Goal: Communication & Community: Answer question/provide support

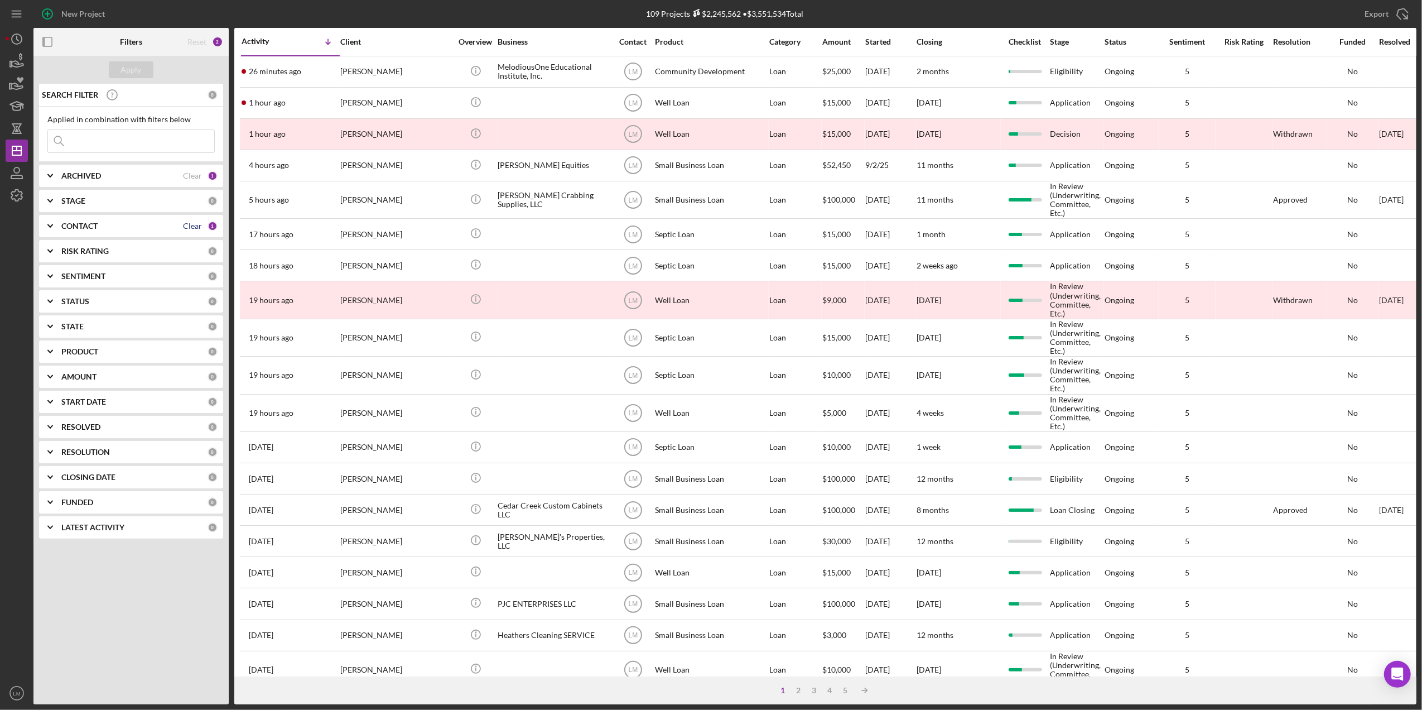
click at [195, 227] on div "Clear" at bounding box center [192, 226] width 19 height 9
click at [107, 137] on input at bounding box center [131, 141] width 166 height 22
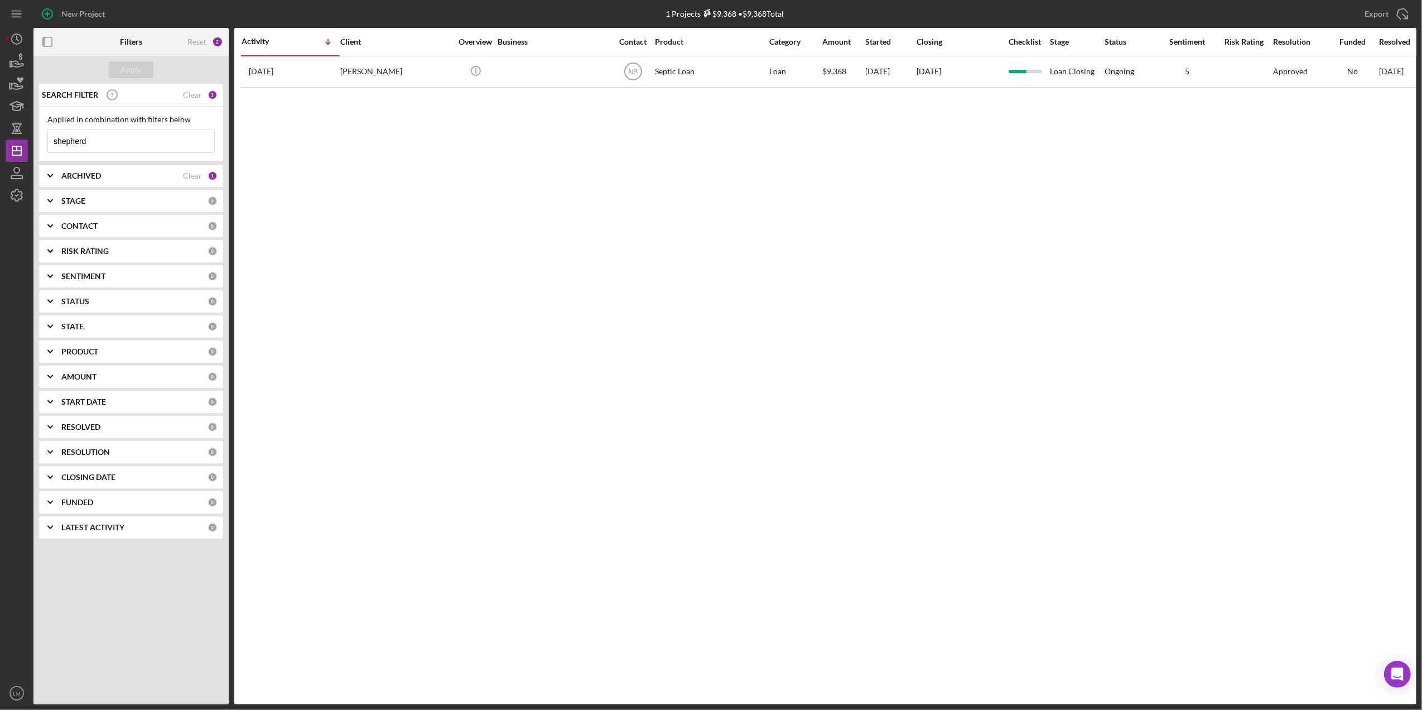
type input "shepherd"
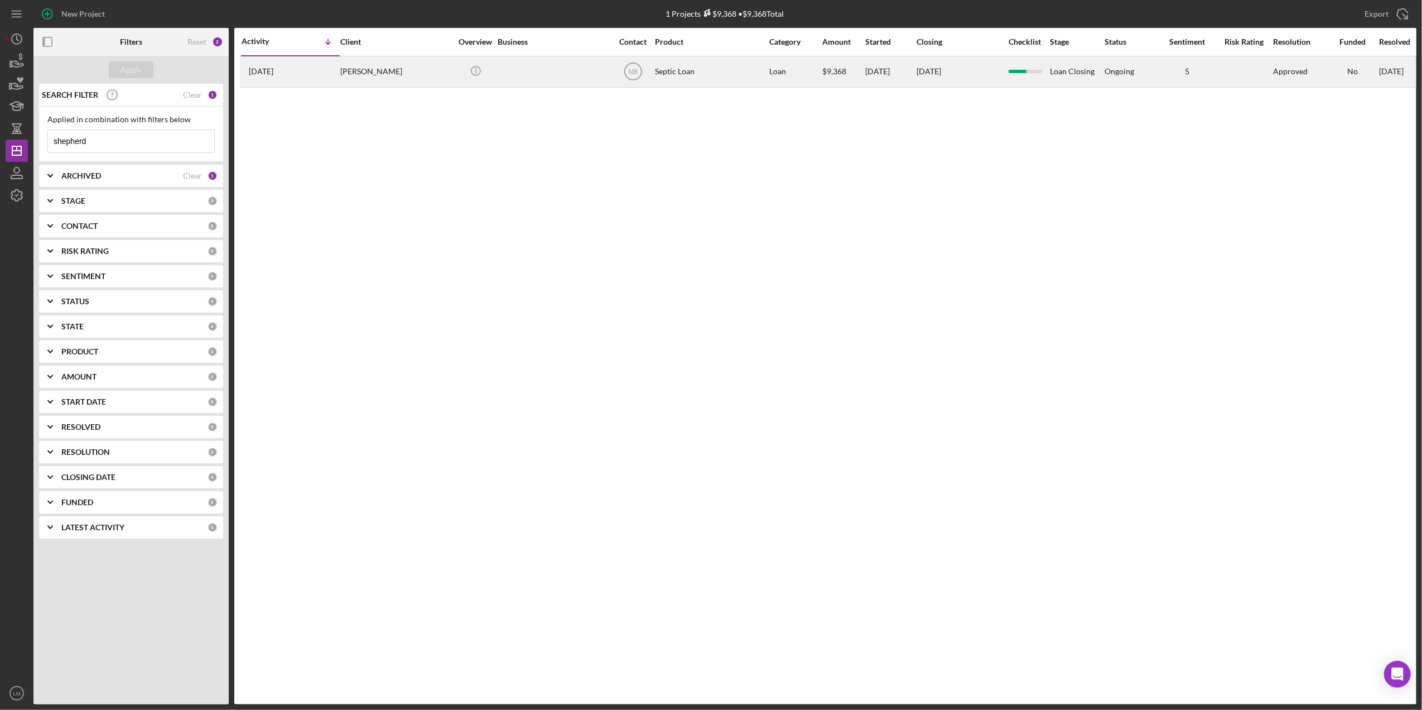
click at [539, 81] on div at bounding box center [554, 72] width 112 height 30
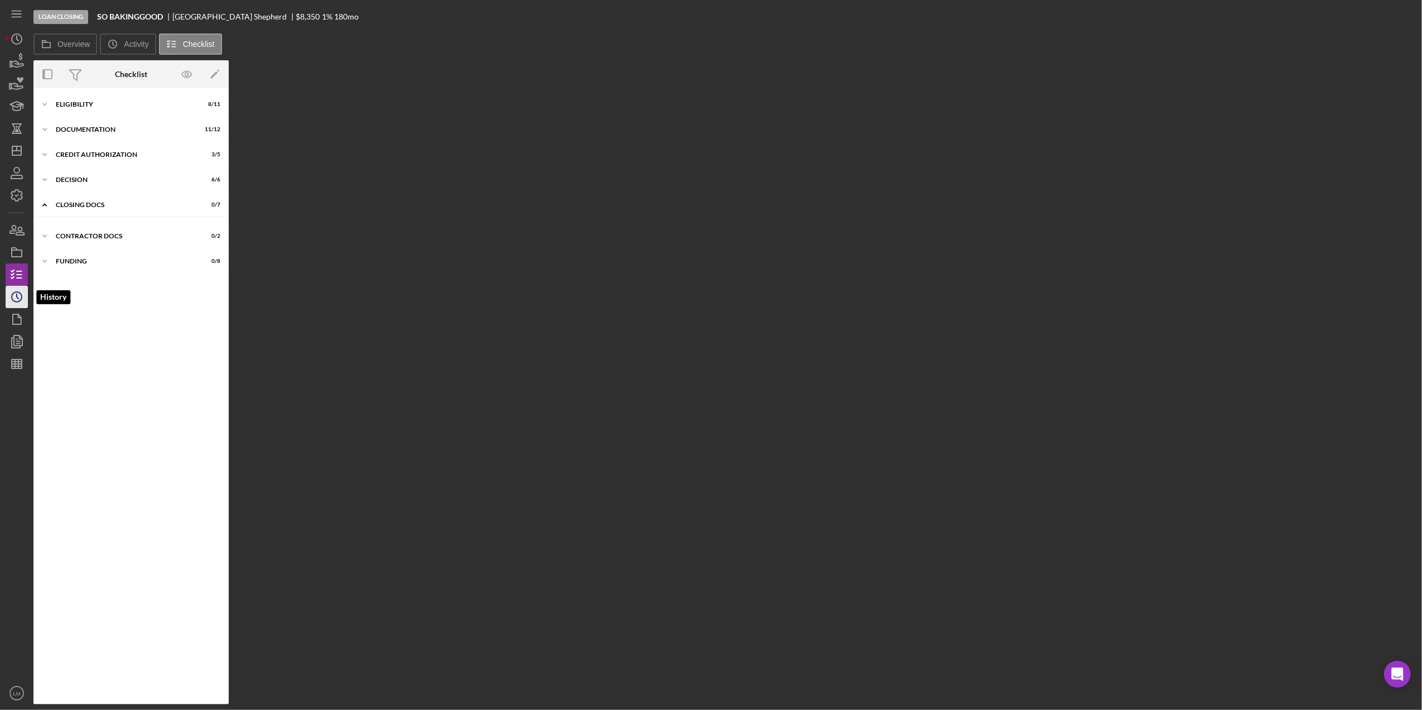
click at [19, 300] on circle "button" at bounding box center [17, 297] width 10 height 10
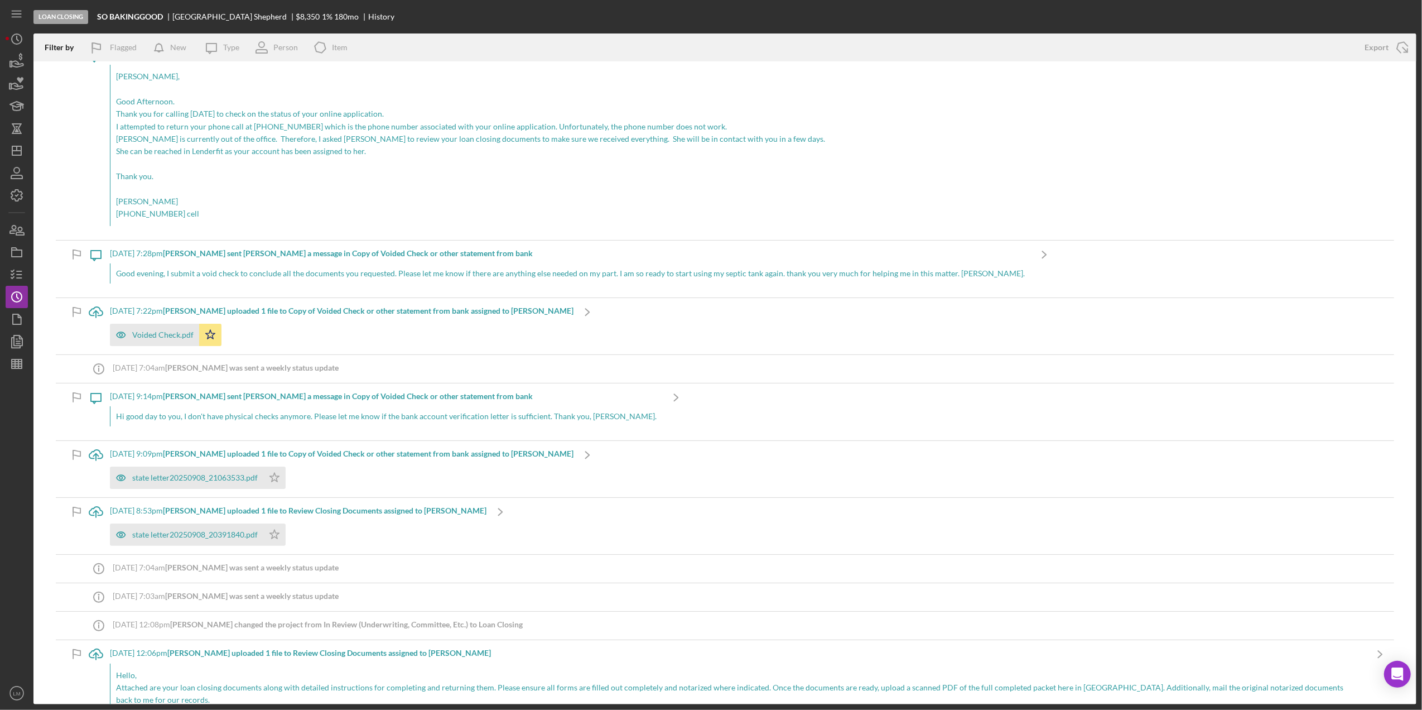
scroll to position [74, 0]
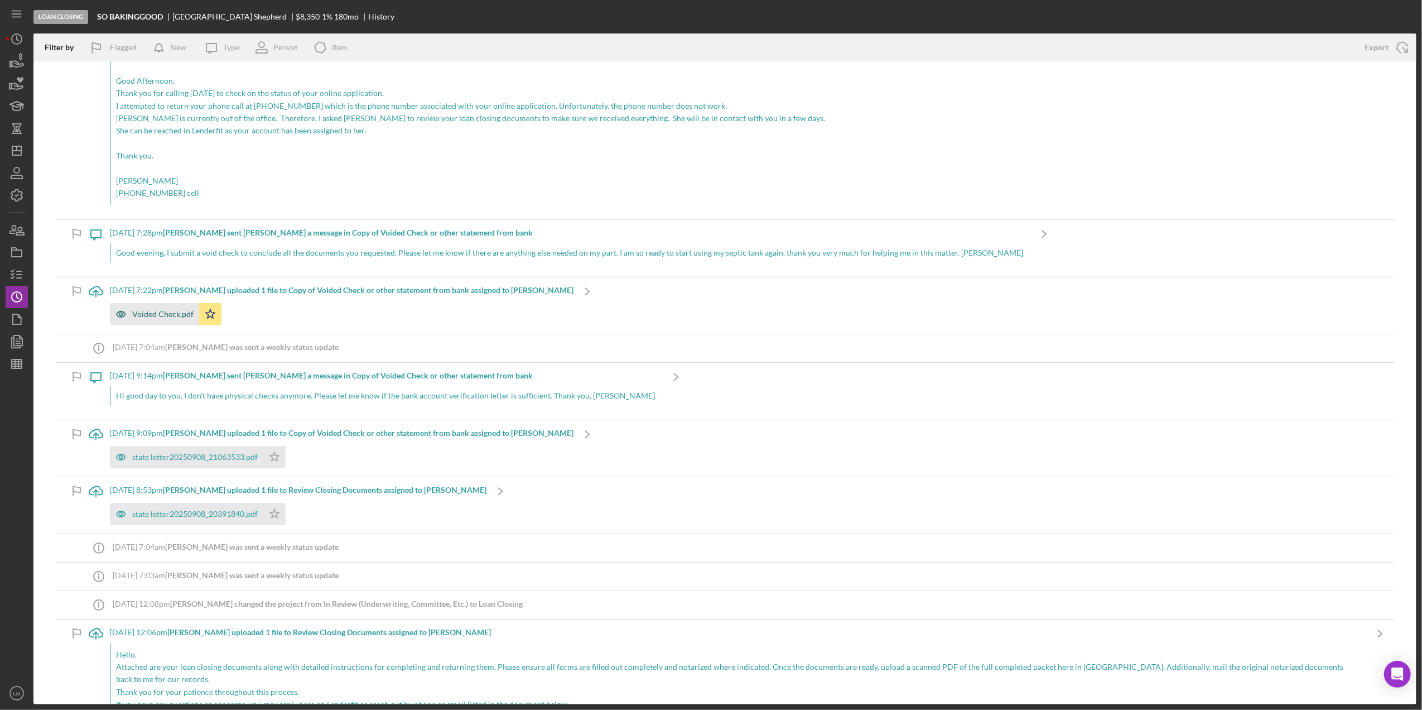
click at [172, 311] on div "Voided Check.pdf" at bounding box center [162, 314] width 61 height 9
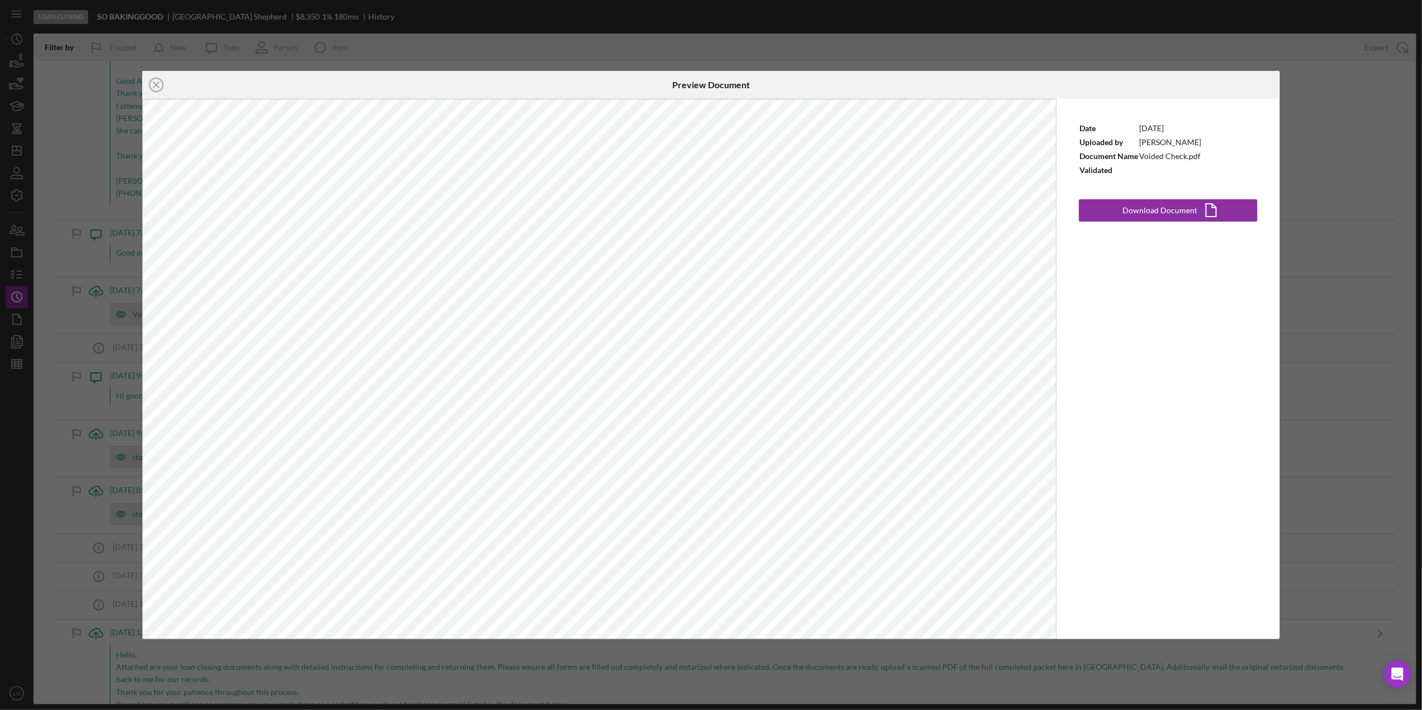
click at [105, 393] on div "Icon/Close Preview Document Date [DATE] Uploaded by [PERSON_NAME] Document Name…" at bounding box center [711, 355] width 1422 height 710
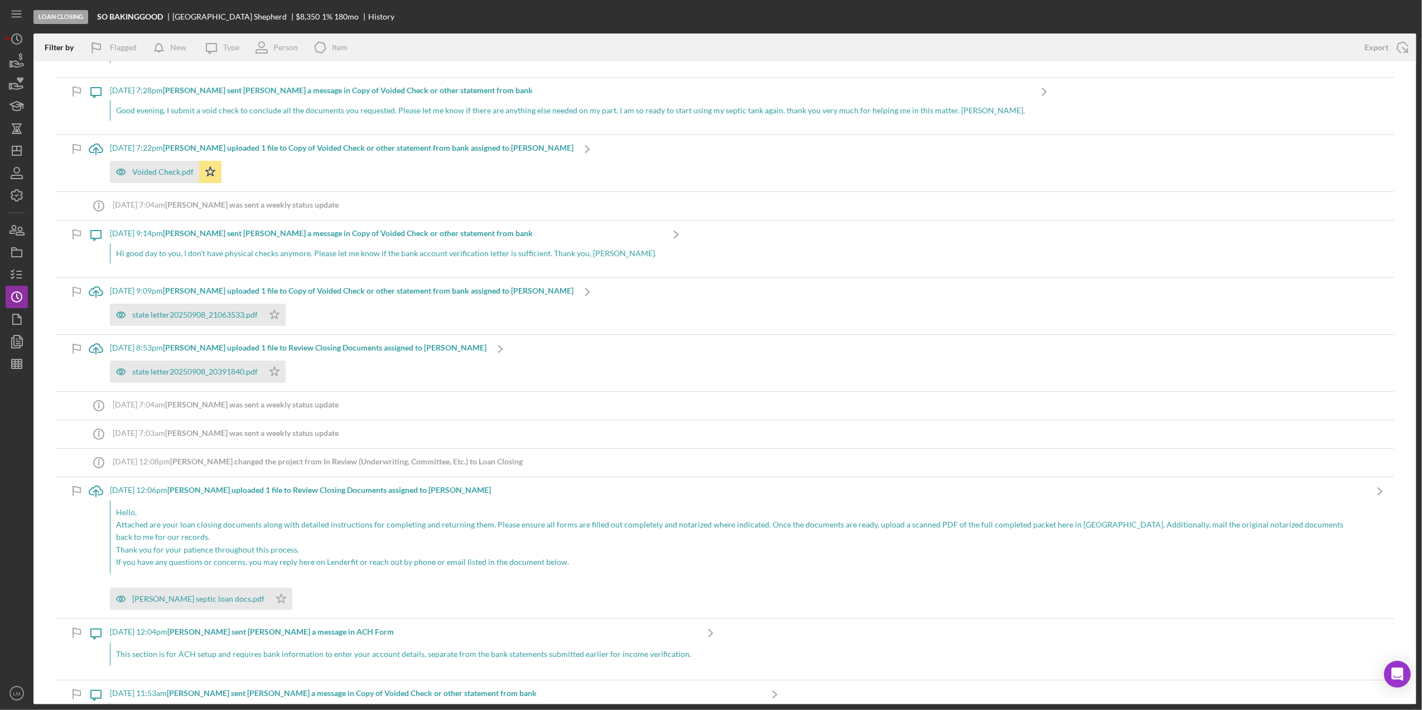
scroll to position [223, 0]
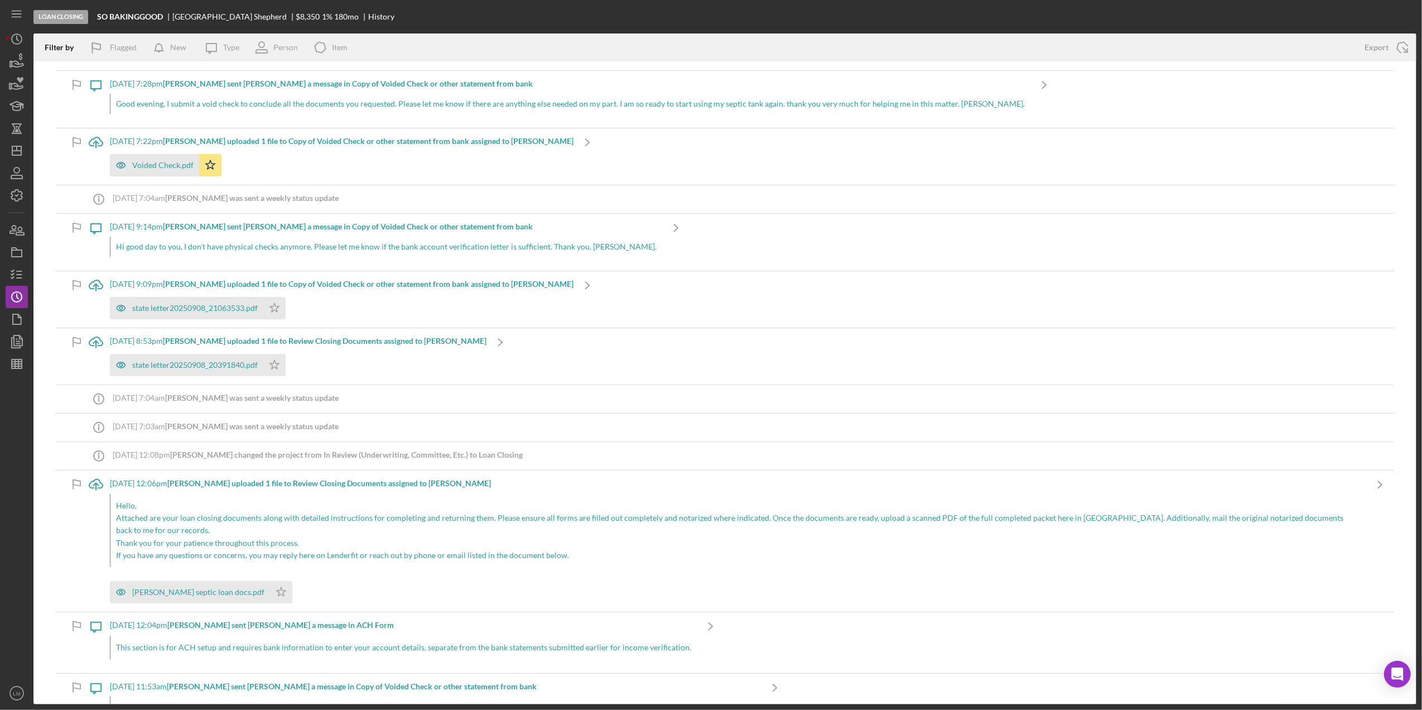
click at [334, 532] on p "Attached are your loan closing documents along with detailed instructions for c…" at bounding box center [738, 524] width 1245 height 25
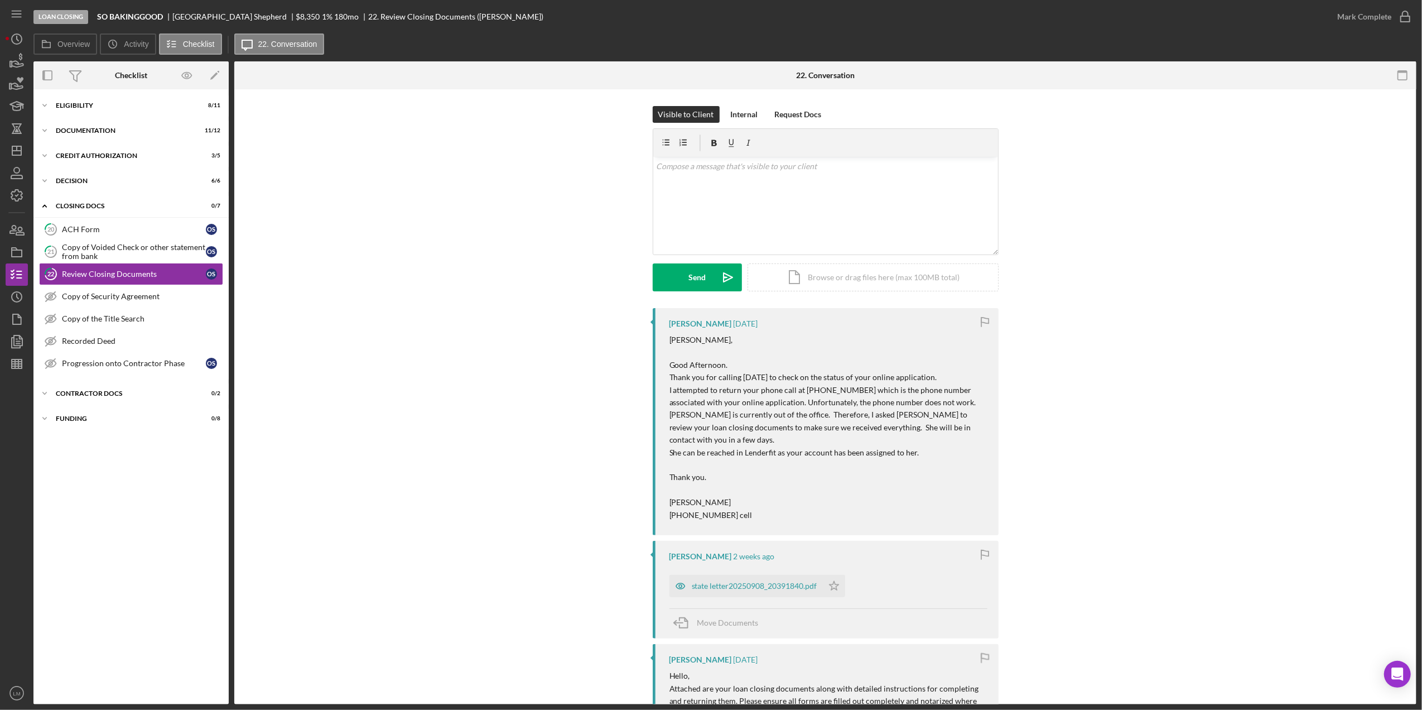
click at [643, 431] on div "[PERSON_NAME] [DATE] [PERSON_NAME], Good Afternoon. Thank you for calling [DATE…" at bounding box center [826, 421] width 346 height 227
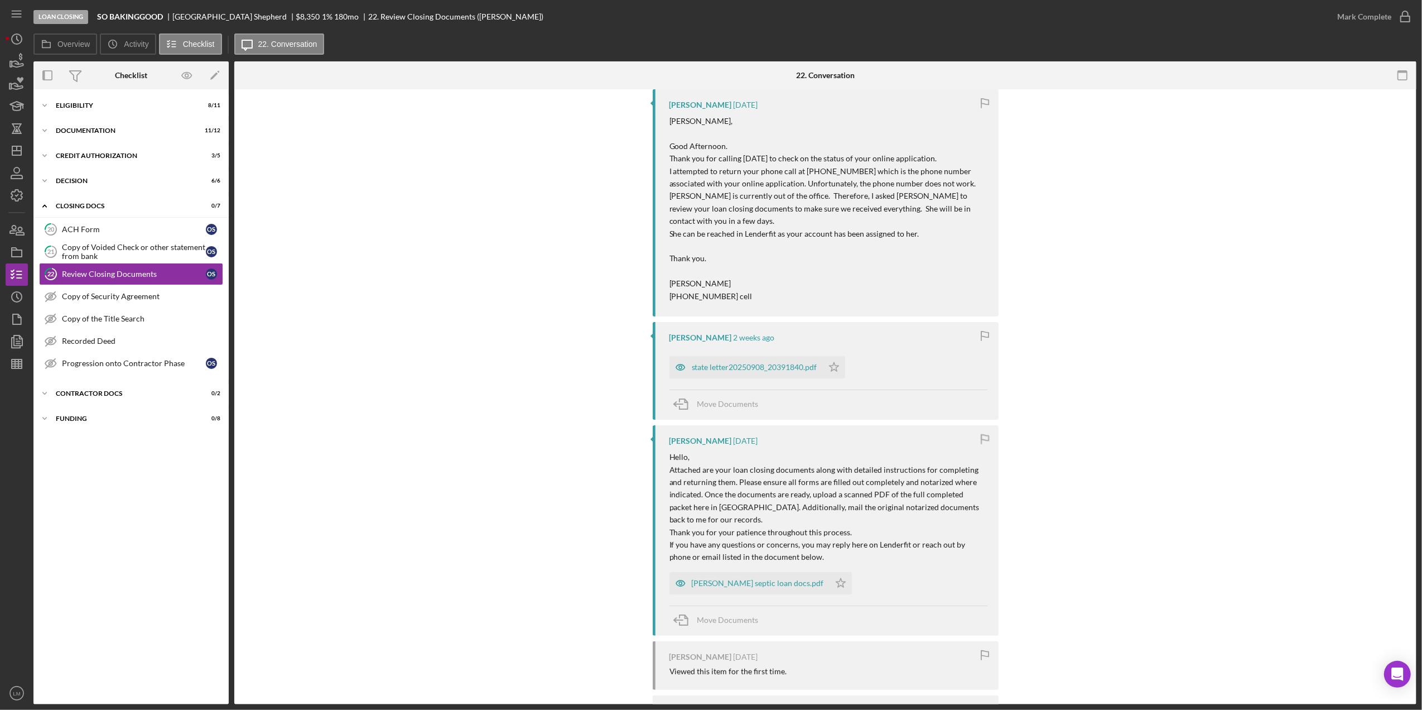
scroll to position [223, 0]
click at [643, 604] on div "[PERSON_NAME] [DATE] [PERSON_NAME], Good Afternoon. Thank you for calling [DATE…" at bounding box center [825, 446] width 1149 height 723
click at [643, 585] on div "[PERSON_NAME] septic loan docs.pdf" at bounding box center [750, 578] width 160 height 22
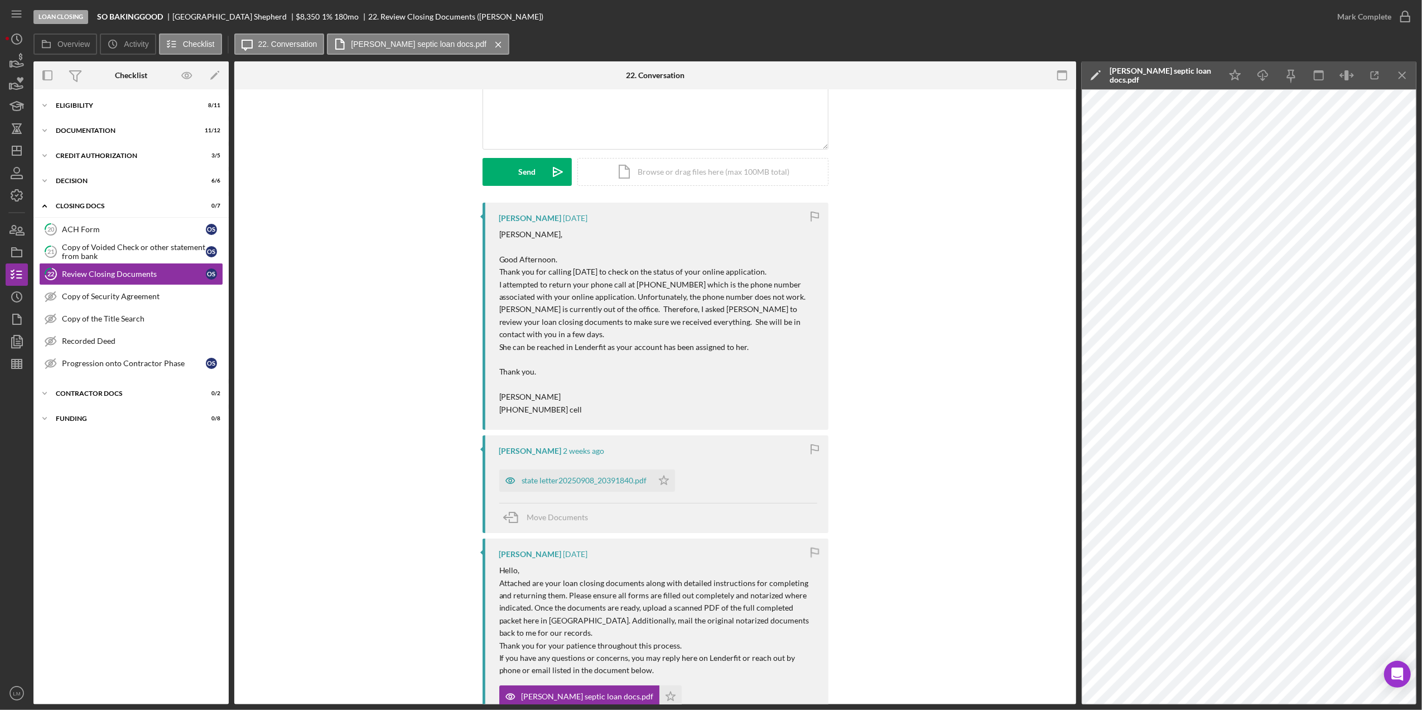
scroll to position [0, 0]
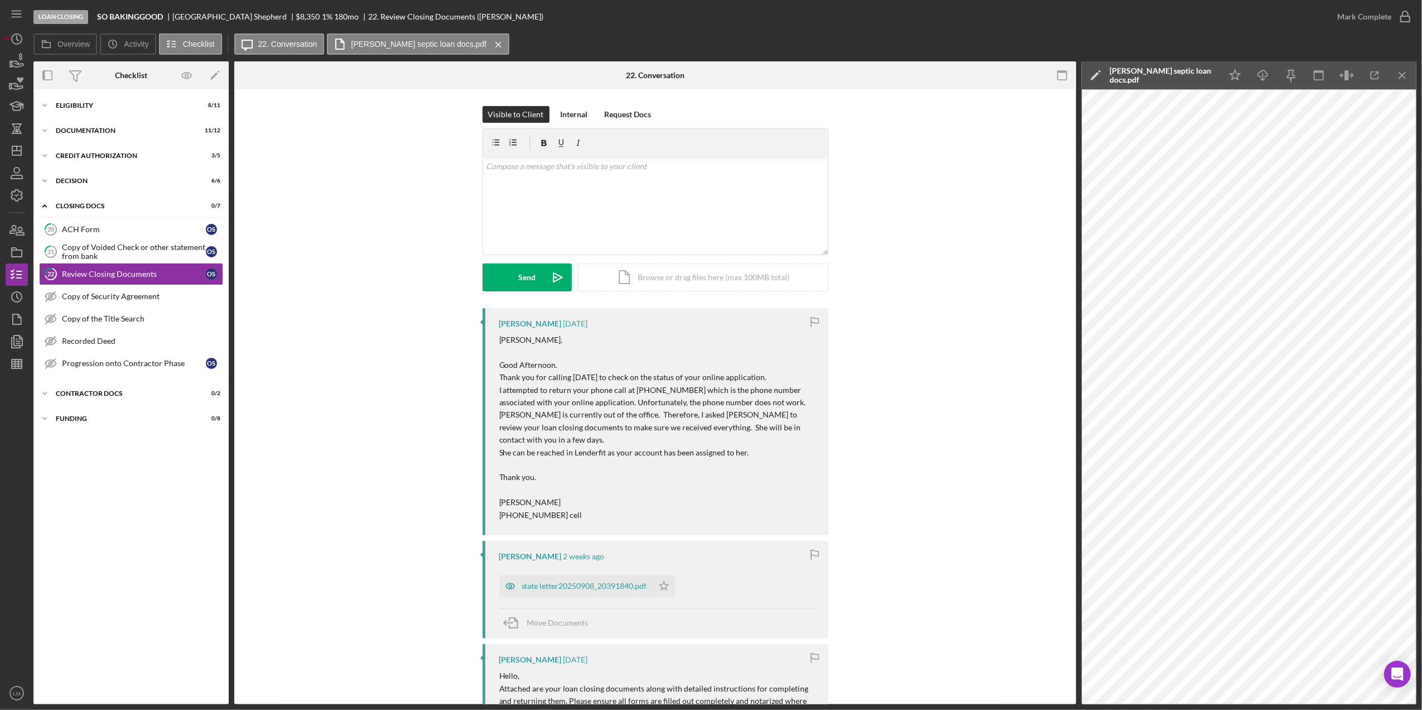
click at [643, 512] on div "[PERSON_NAME] [DATE] [PERSON_NAME], Good Afternoon. Thank you for calling [DATE…" at bounding box center [655, 669] width 809 height 723
click at [17, 288] on icon "Icon/History" at bounding box center [17, 297] width 28 height 28
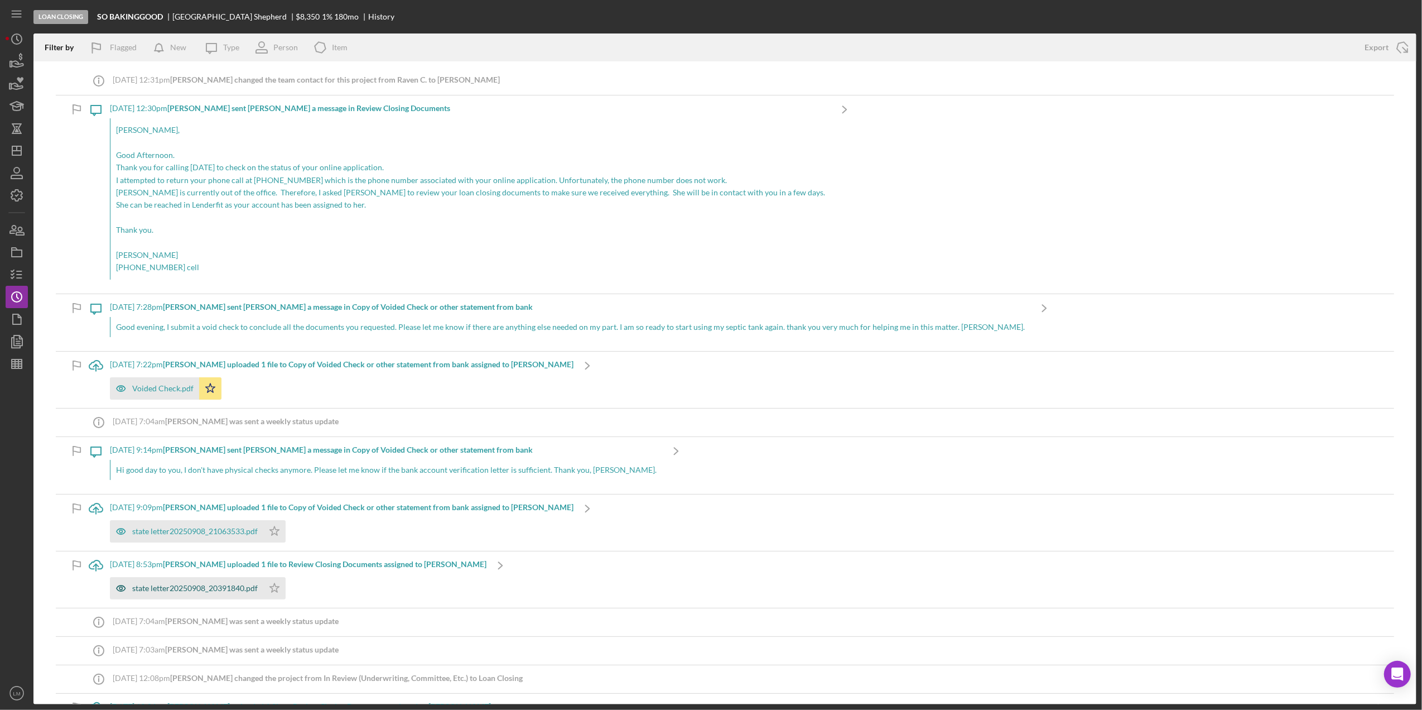
click at [189, 585] on div "state letter20250908_20391840.pdf" at bounding box center [195, 588] width 126 height 9
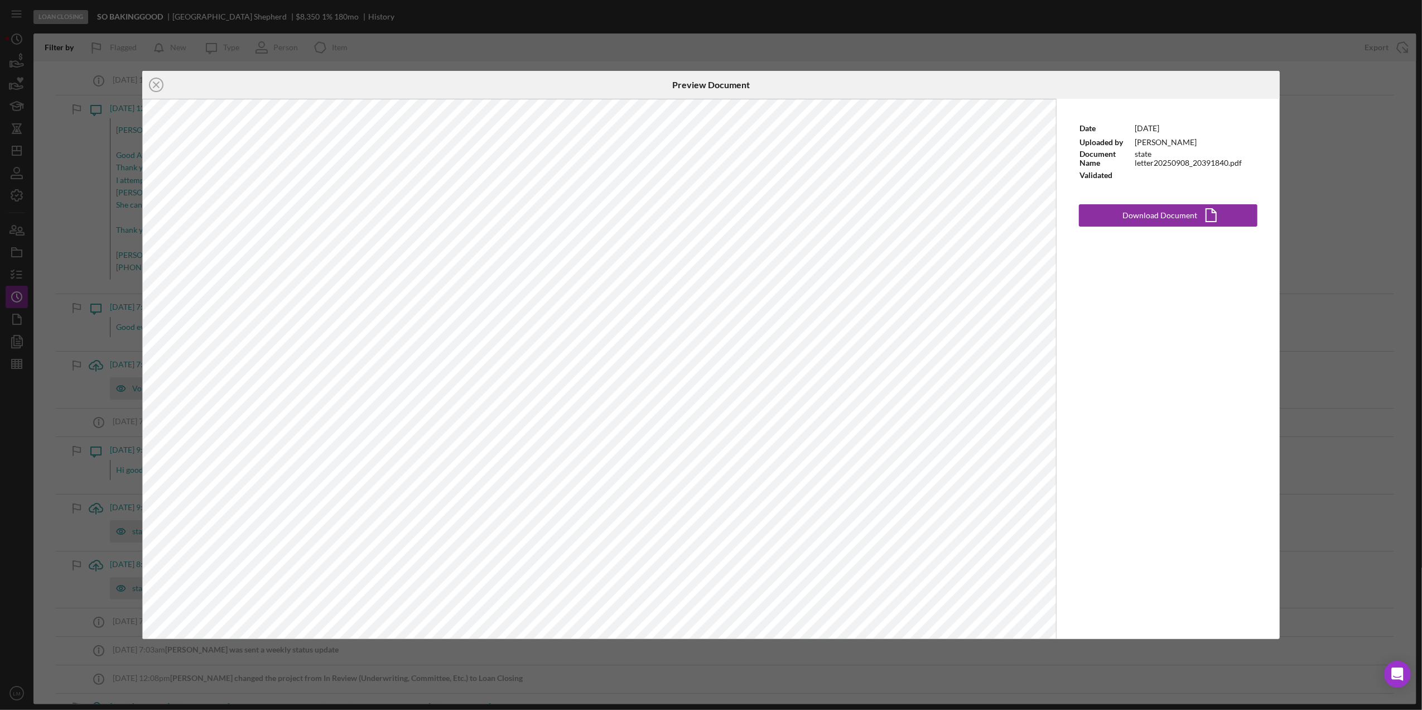
drag, startPoint x: 814, startPoint y: 663, endPoint x: 700, endPoint y: 625, distance: 120.2
click at [643, 663] on div "Icon/Close Preview Document Date [DATE] Uploaded by [PERSON_NAME] Document Name…" at bounding box center [711, 355] width 1422 height 710
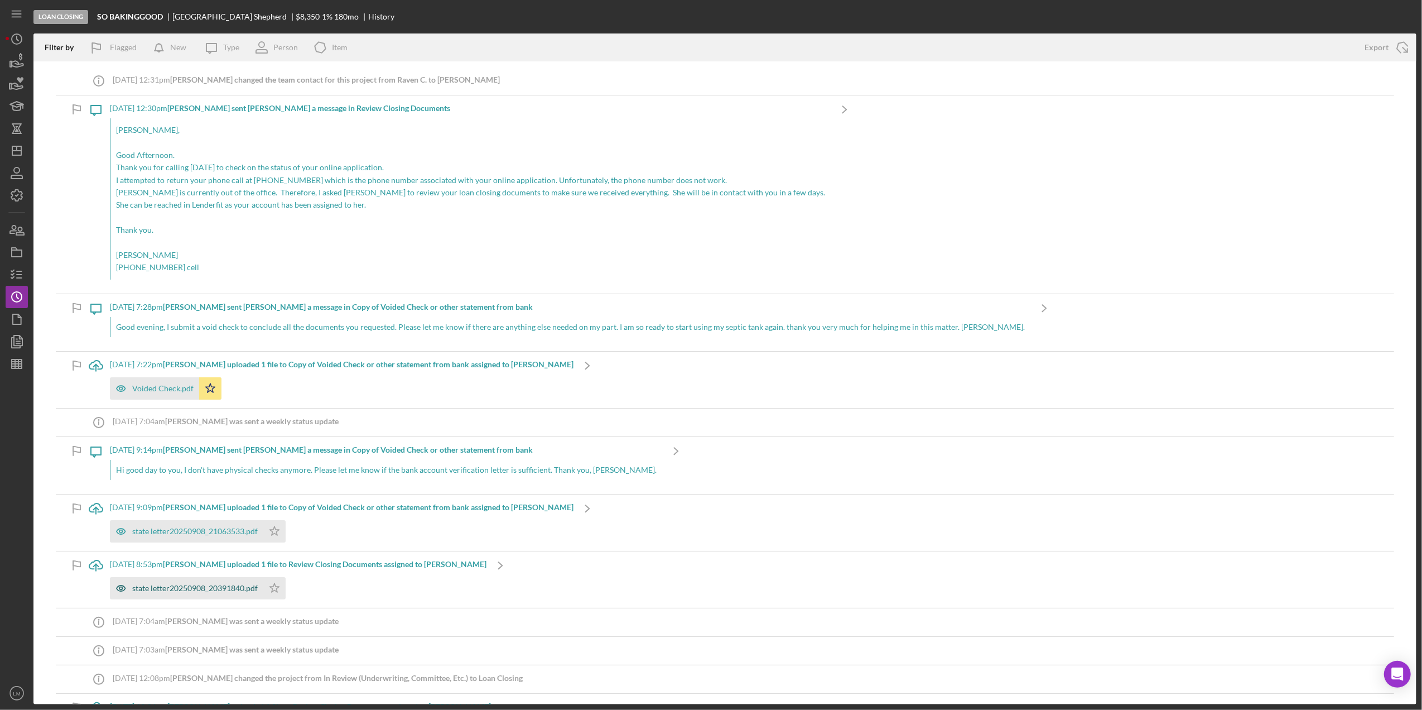
click at [226, 585] on div "state letter20250908_20391840.pdf" at bounding box center [195, 588] width 126 height 9
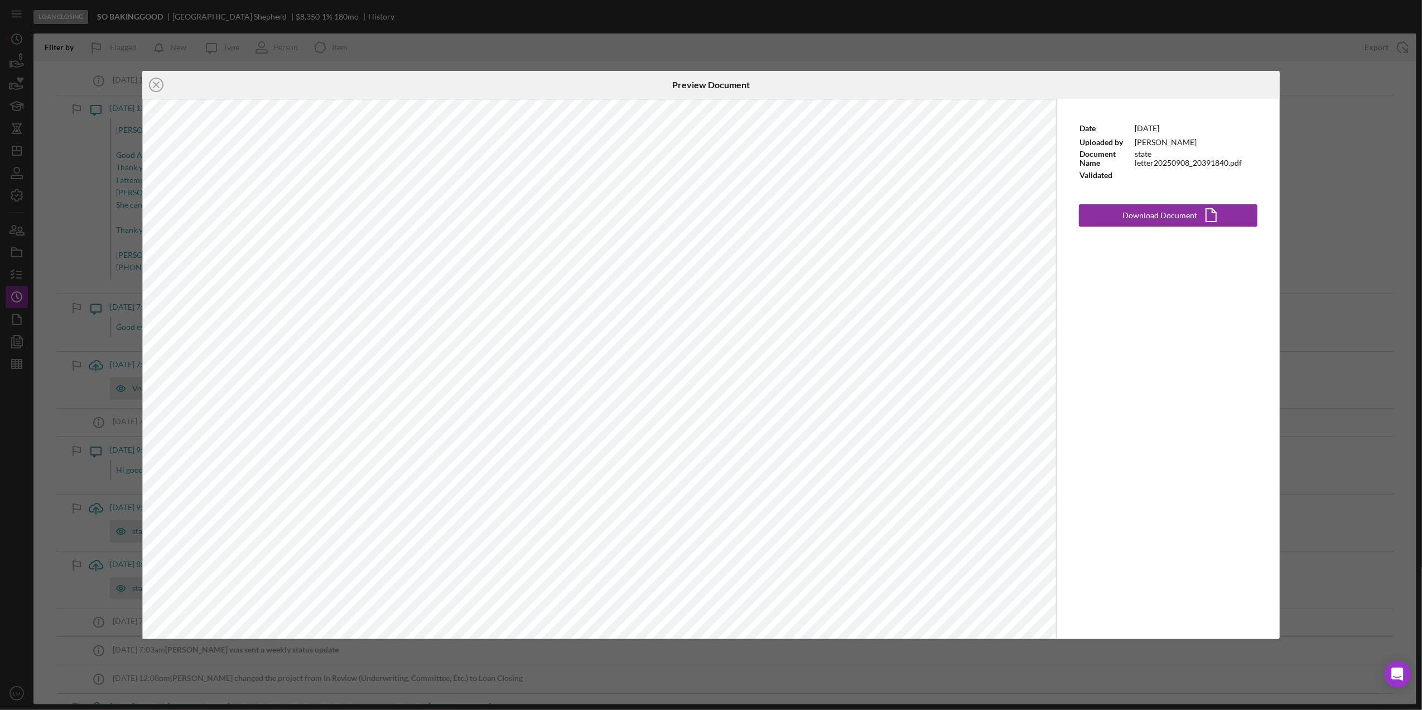
click at [643, 32] on div "Icon/Close Preview Document Date [DATE] Uploaded by [PERSON_NAME] Document Name…" at bounding box center [711, 355] width 1422 height 710
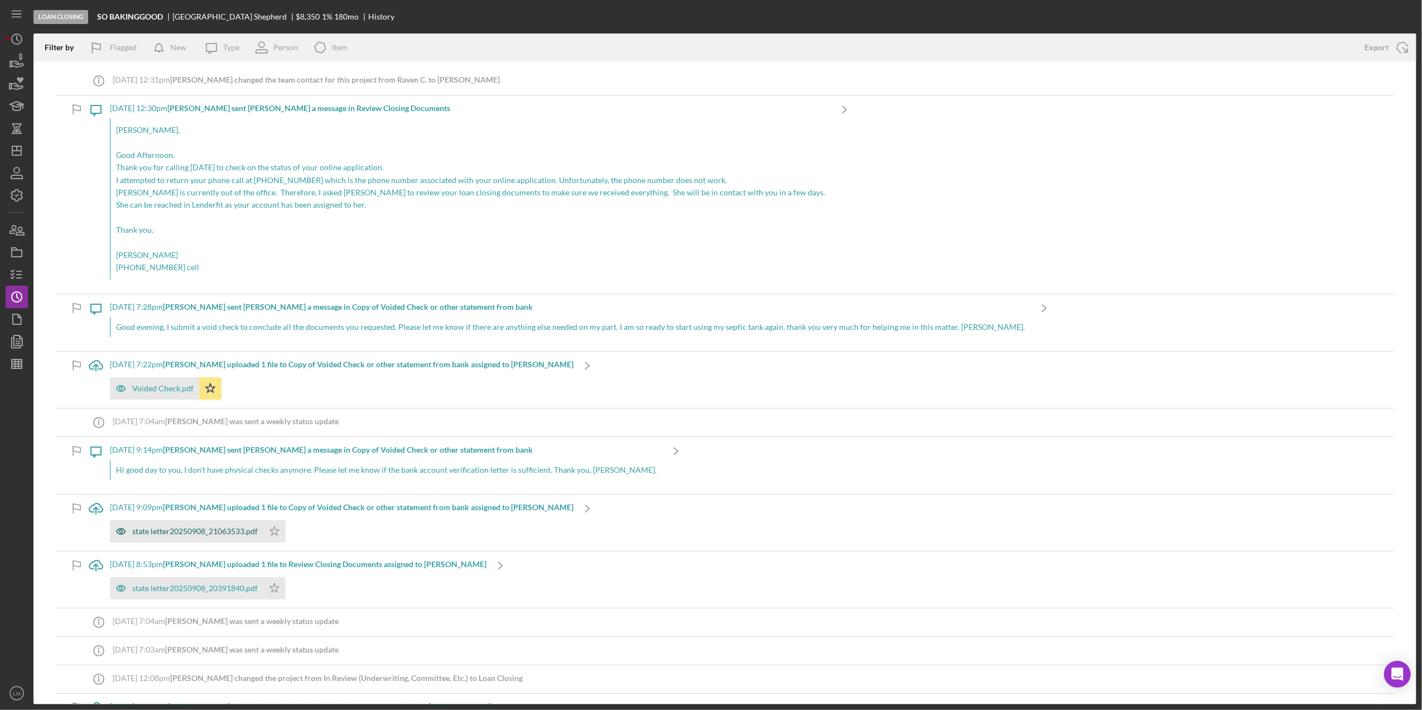
click at [211, 528] on div "state letter20250908_21063533.pdf" at bounding box center [195, 531] width 126 height 9
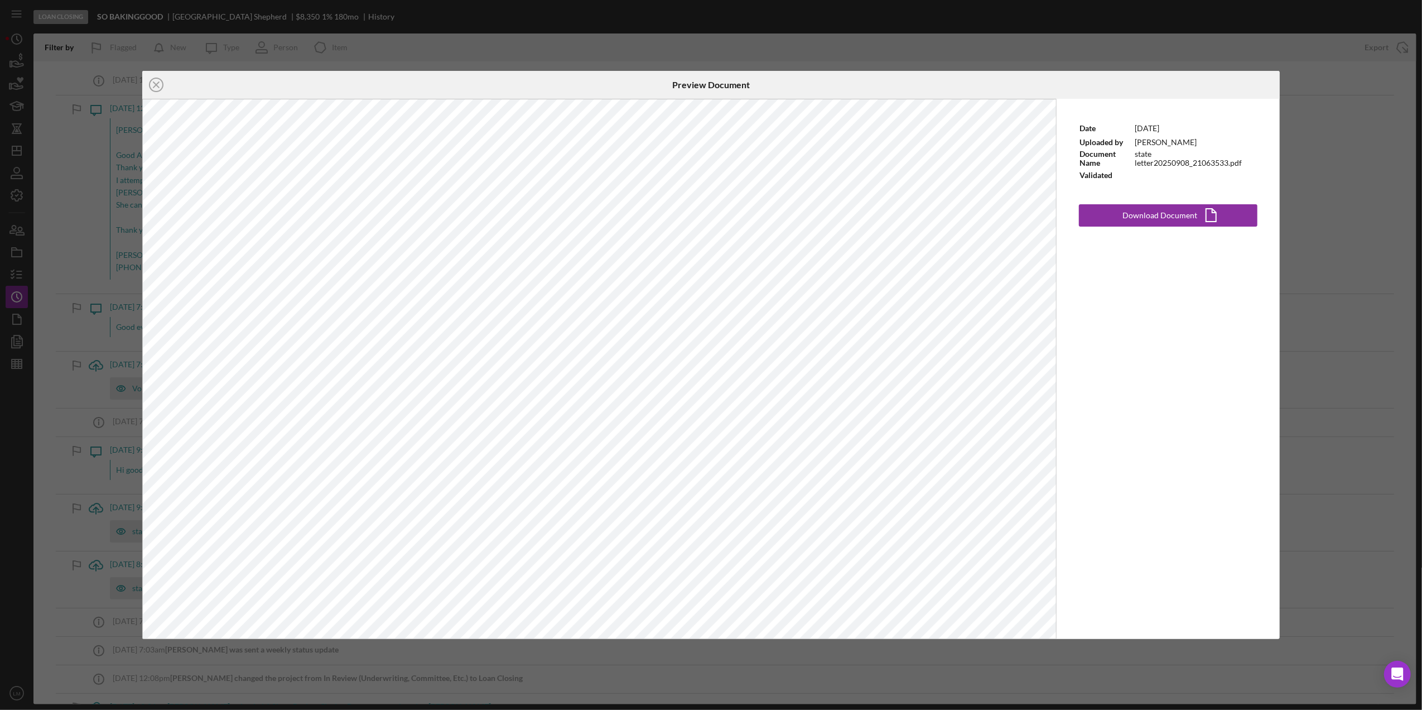
click at [643, 29] on div "Icon/Close Preview Document Date [DATE] Uploaded by [PERSON_NAME] Document Name…" at bounding box center [711, 355] width 1422 height 710
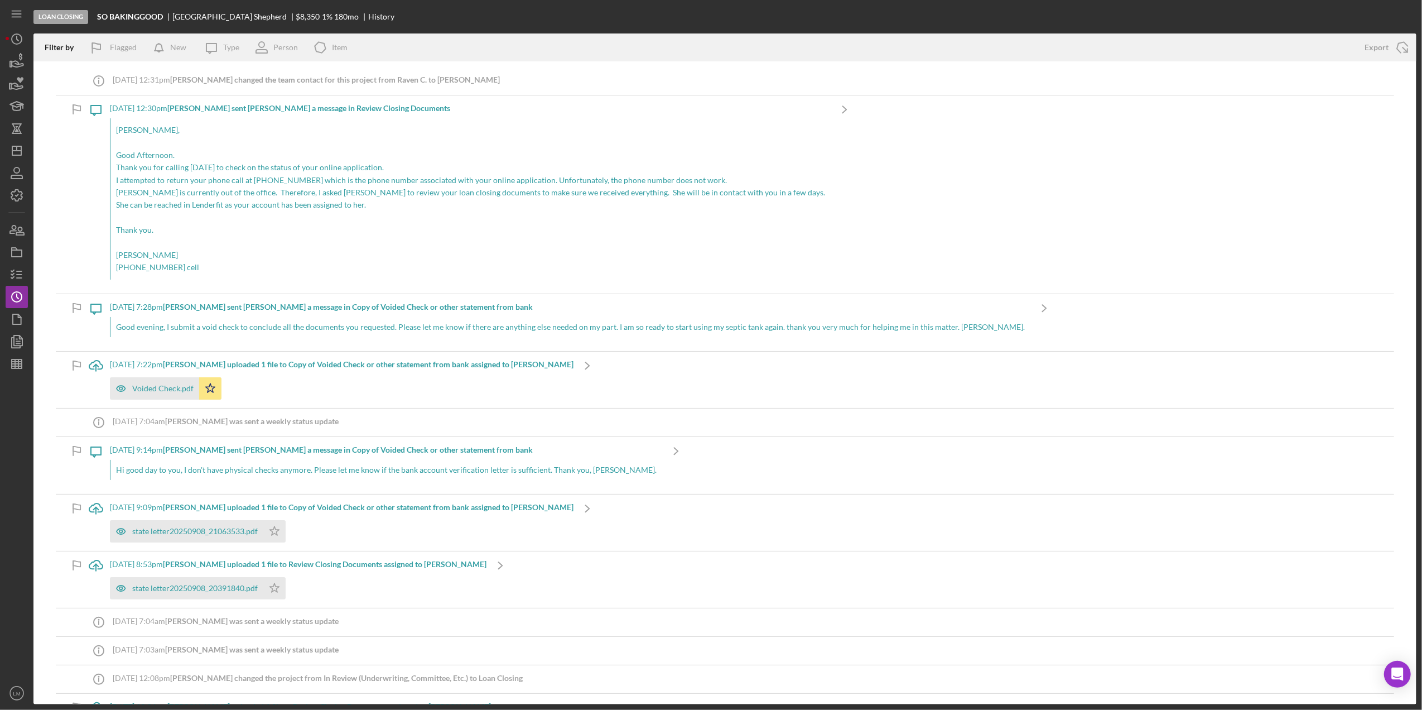
click at [364, 134] on p "[PERSON_NAME]," at bounding box center [470, 130] width 709 height 12
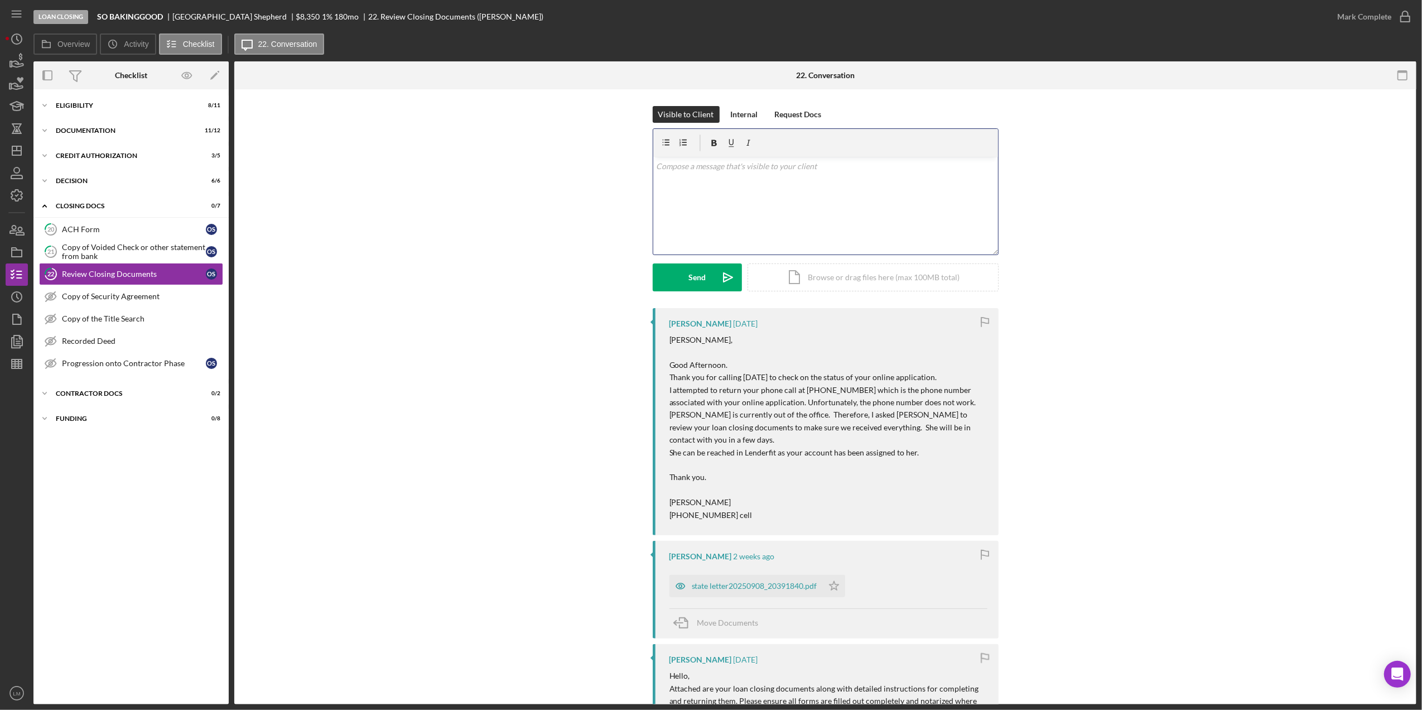
click at [643, 210] on div "v Color teal Color pink Remove color Add row above Add row below Add column bef…" at bounding box center [825, 206] width 345 height 98
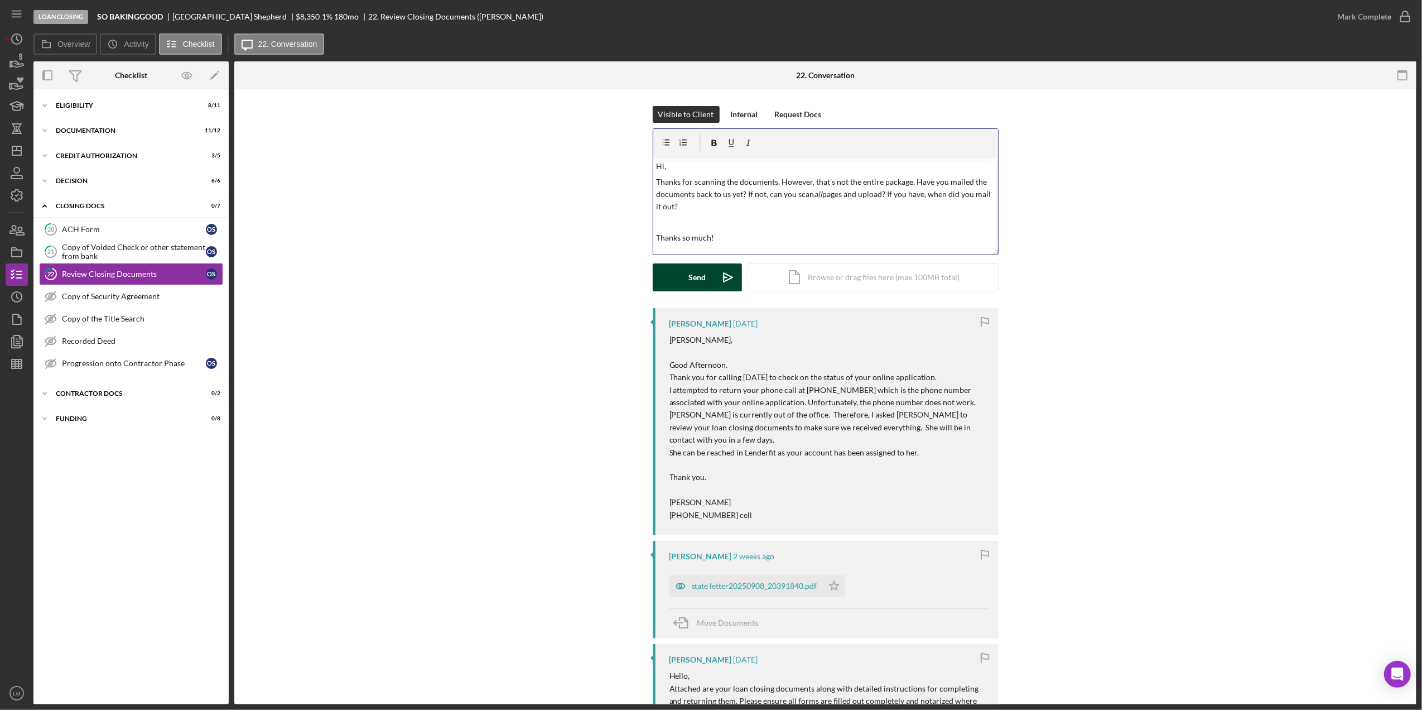
click at [643, 272] on button "Send Icon/icon-invite-send" at bounding box center [697, 277] width 89 height 28
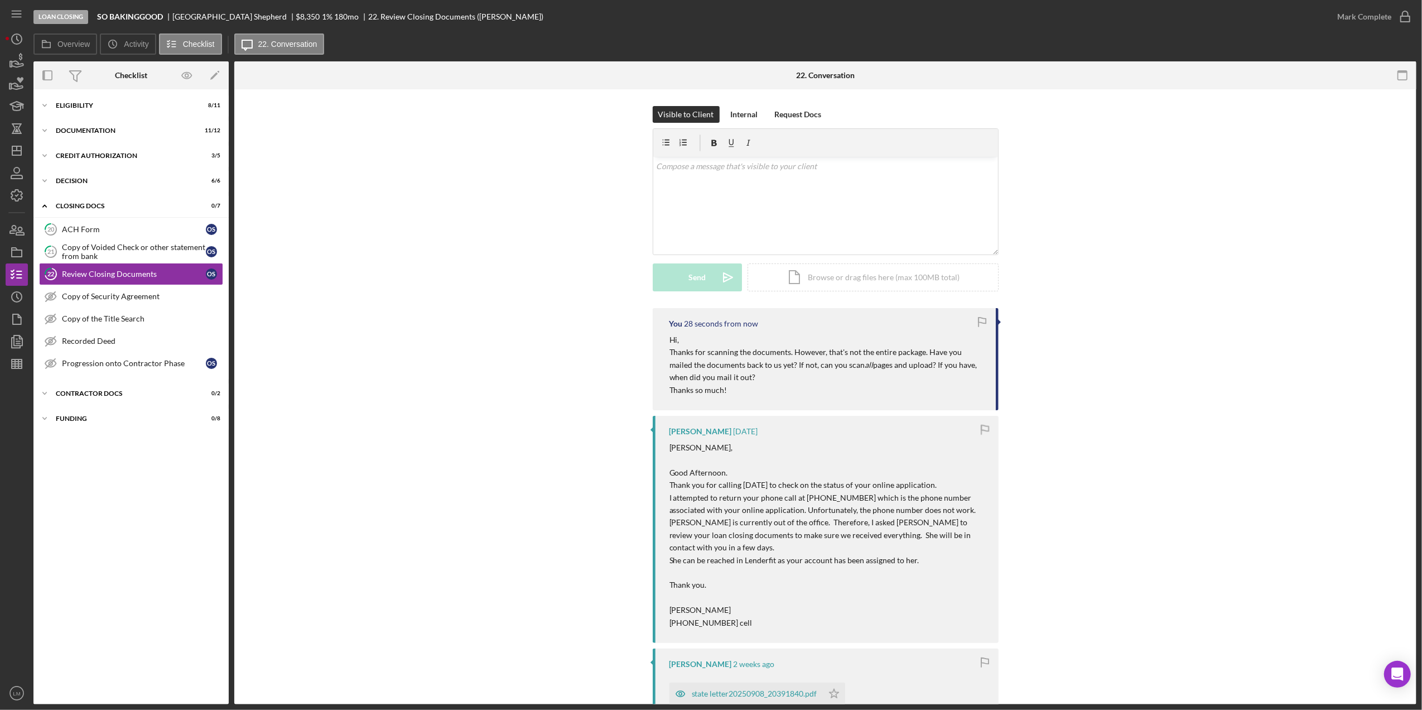
drag, startPoint x: 931, startPoint y: 353, endPoint x: 949, endPoint y: 378, distance: 31.1
click at [643, 378] on p "Thanks for scanning the documents. However, that's not the entire package. Have…" at bounding box center [827, 364] width 315 height 37
copy p "ave you mailed the documents back to us yet? If not, can you scan all pages and…"
